Goal: Communication & Community: Participate in discussion

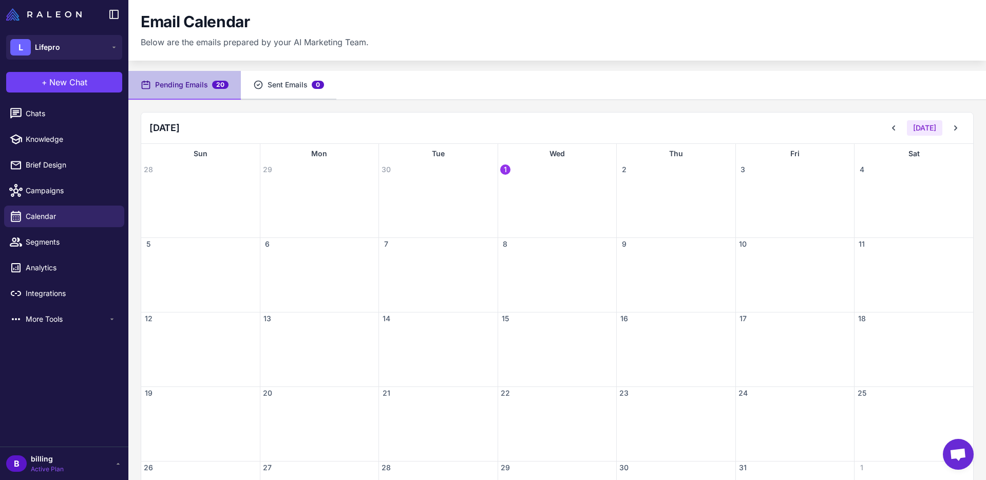
click at [282, 86] on button "Sent Emails 0" at bounding box center [289, 85] width 96 height 29
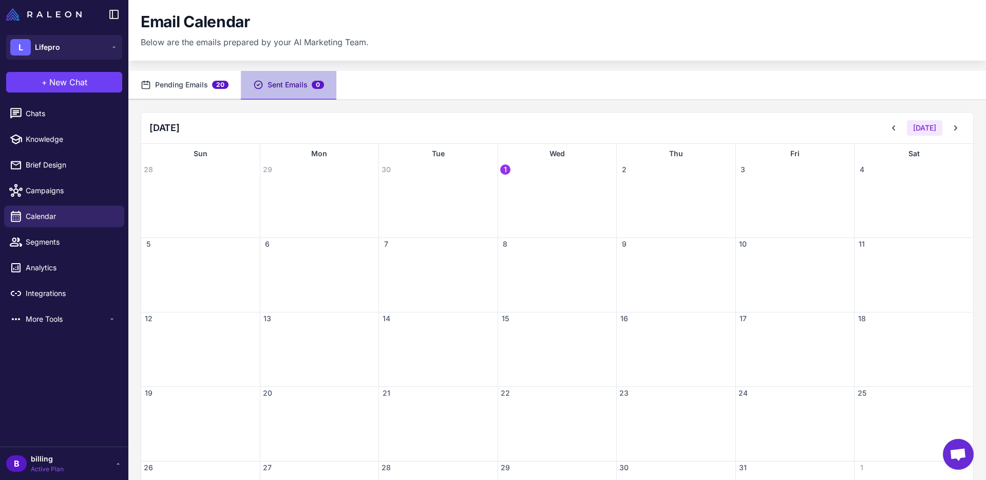
click at [190, 85] on button "Pending Emails 20" at bounding box center [184, 85] width 112 height 29
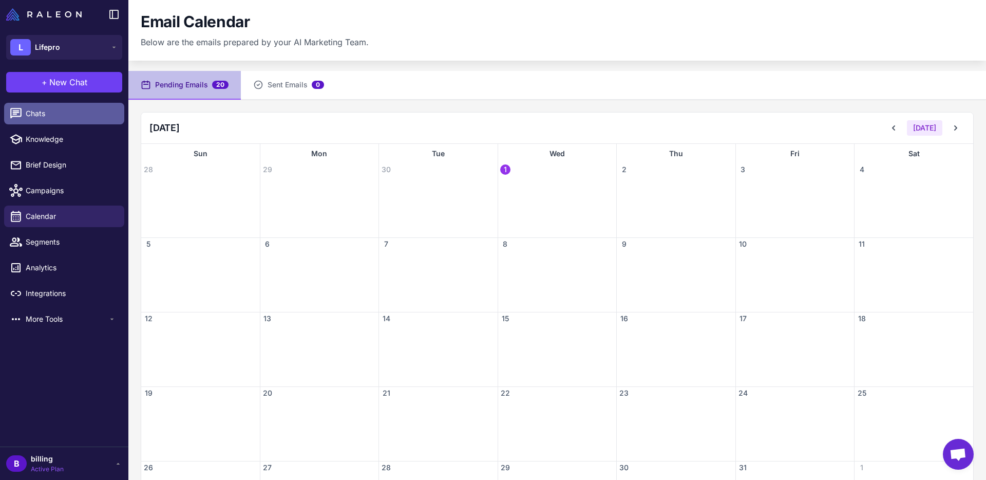
click at [47, 115] on span "Chats" at bounding box center [71, 113] width 90 height 11
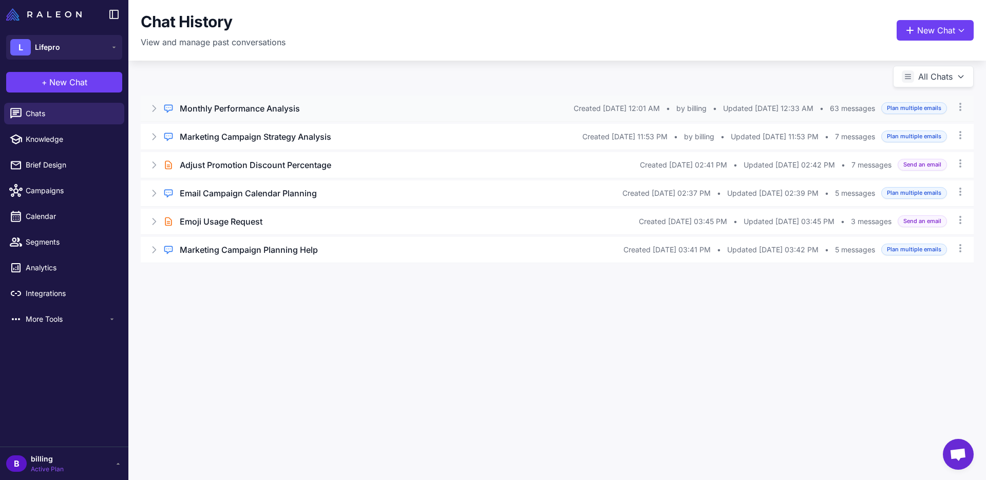
click at [212, 109] on h3 "Monthly Performance Analysis" at bounding box center [240, 108] width 120 height 12
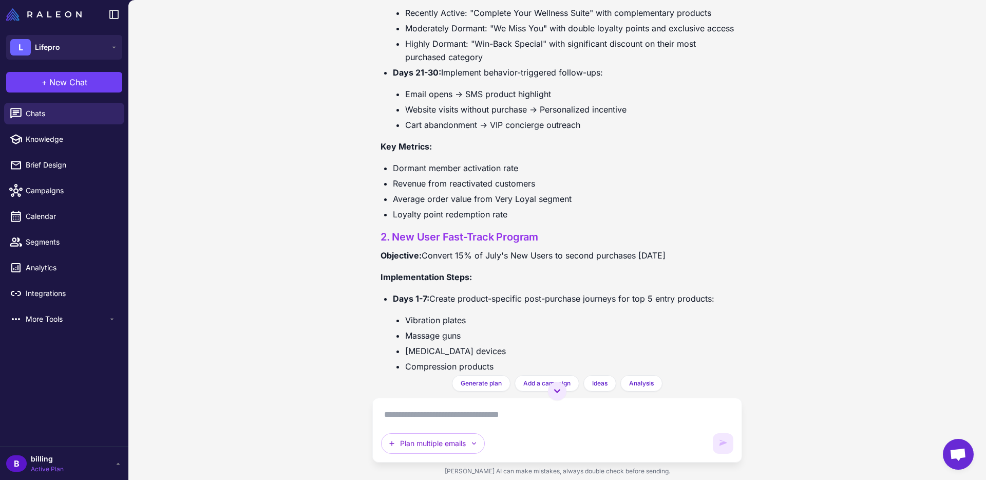
scroll to position [13159, 0]
